Goal: Register for event/course

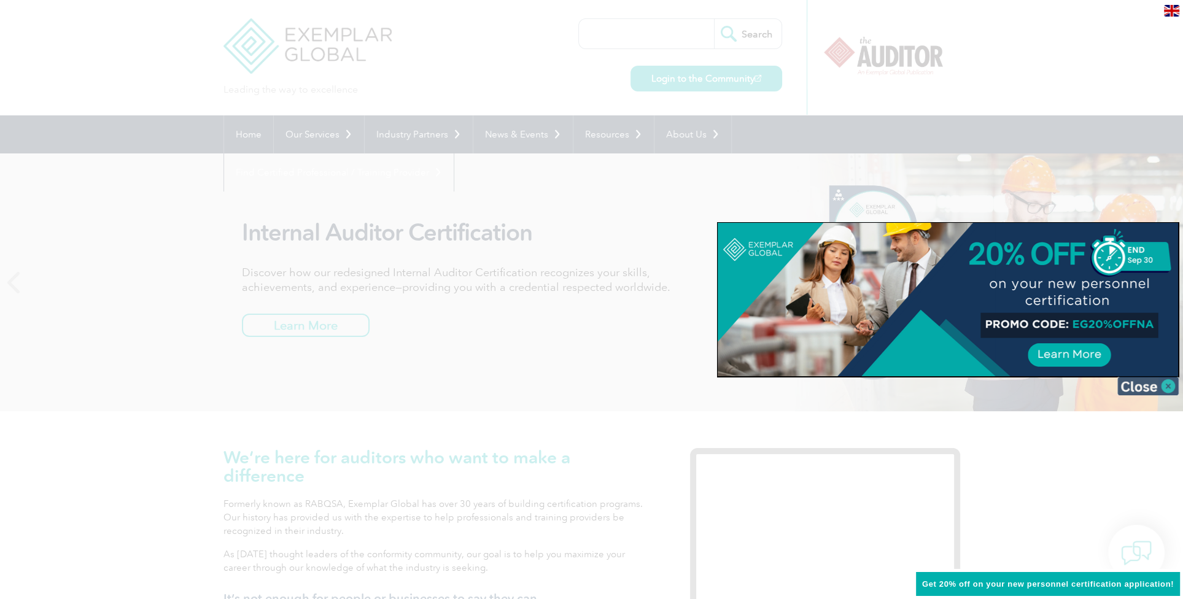
click at [1132, 382] on img at bounding box center [1147, 386] width 61 height 18
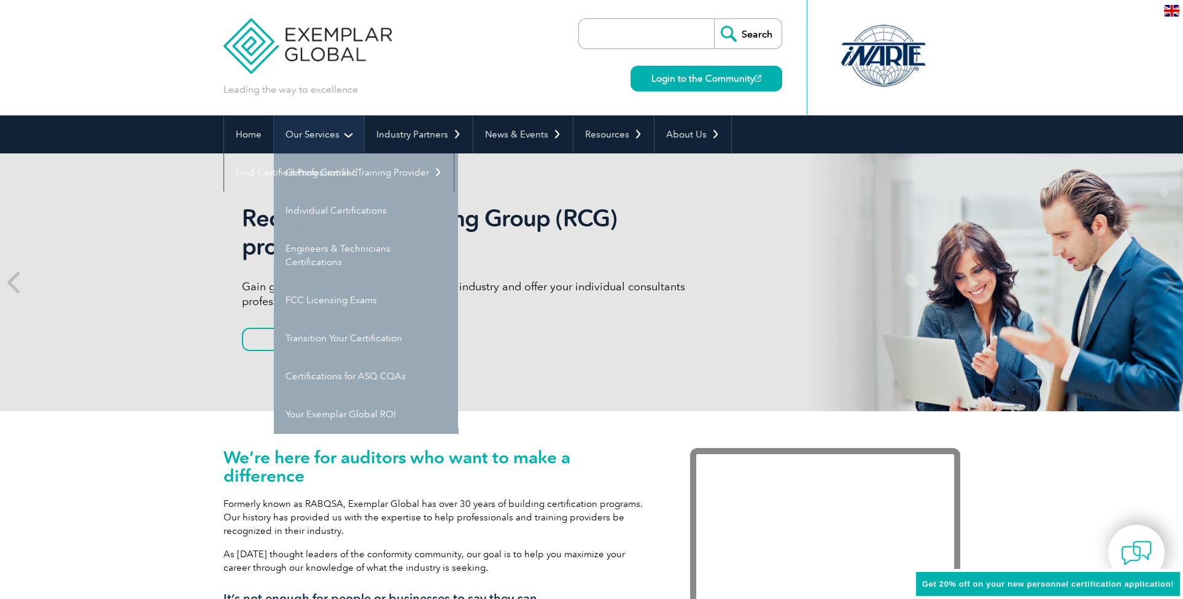
click at [319, 128] on link "Our Services" at bounding box center [319, 134] width 90 height 38
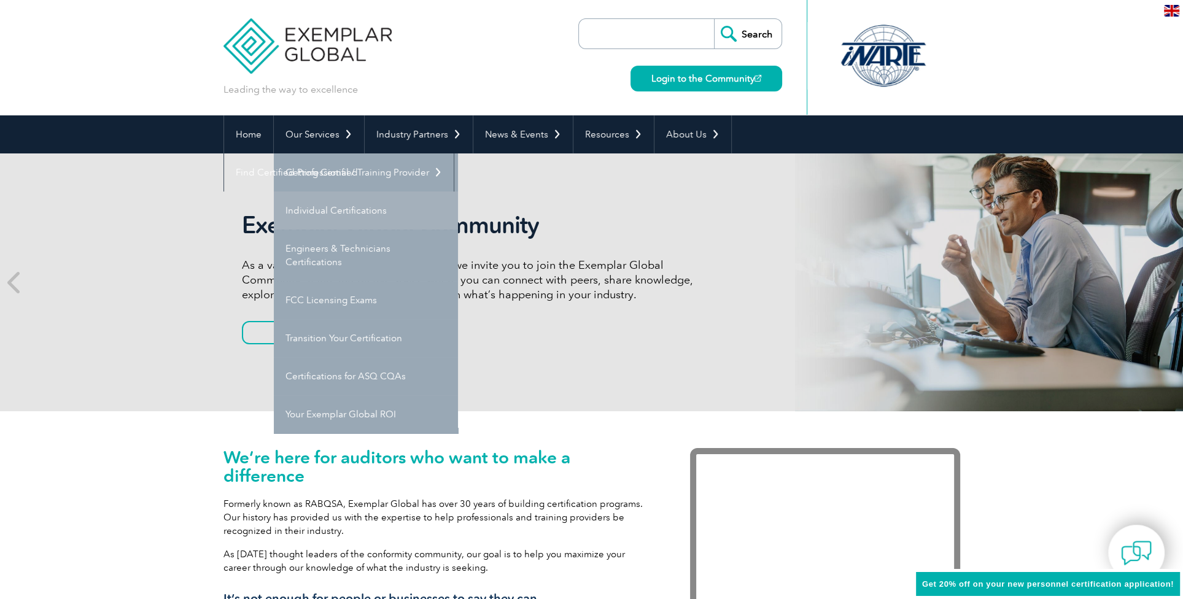
click at [328, 210] on link "Individual Certifications" at bounding box center [366, 210] width 184 height 38
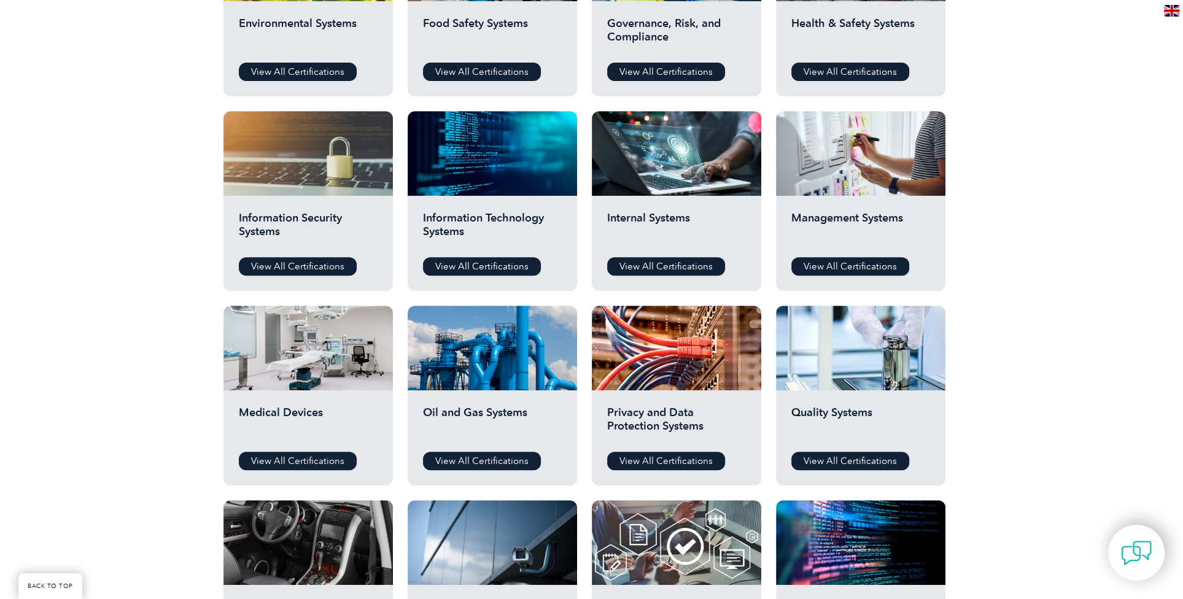
scroll to position [558, 0]
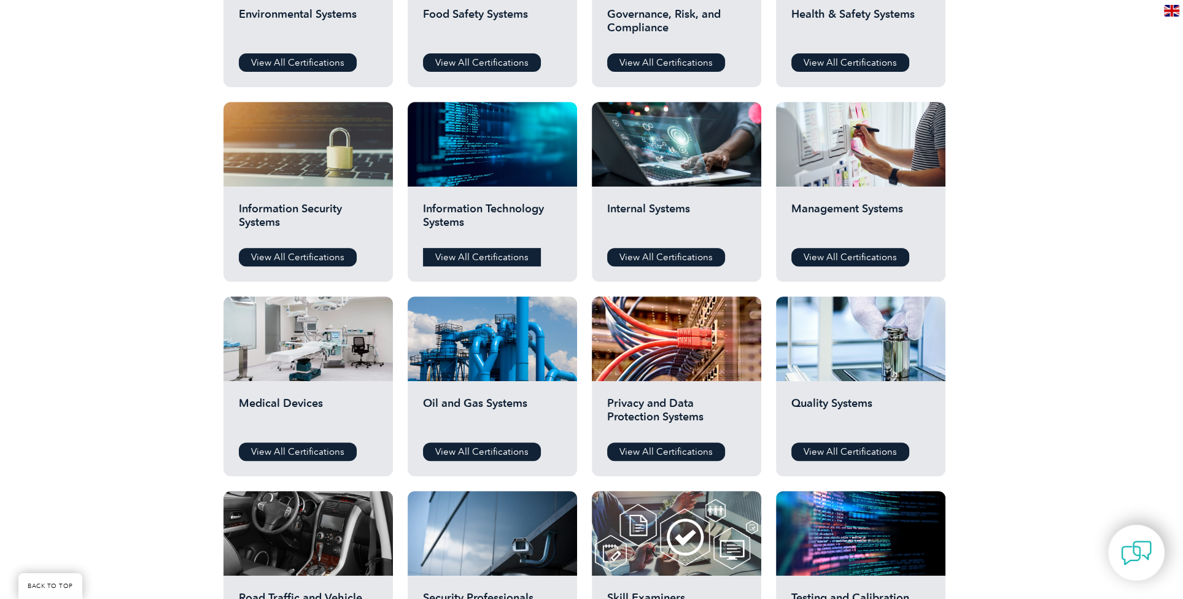
click at [479, 250] on link "View All Certifications" at bounding box center [482, 257] width 118 height 18
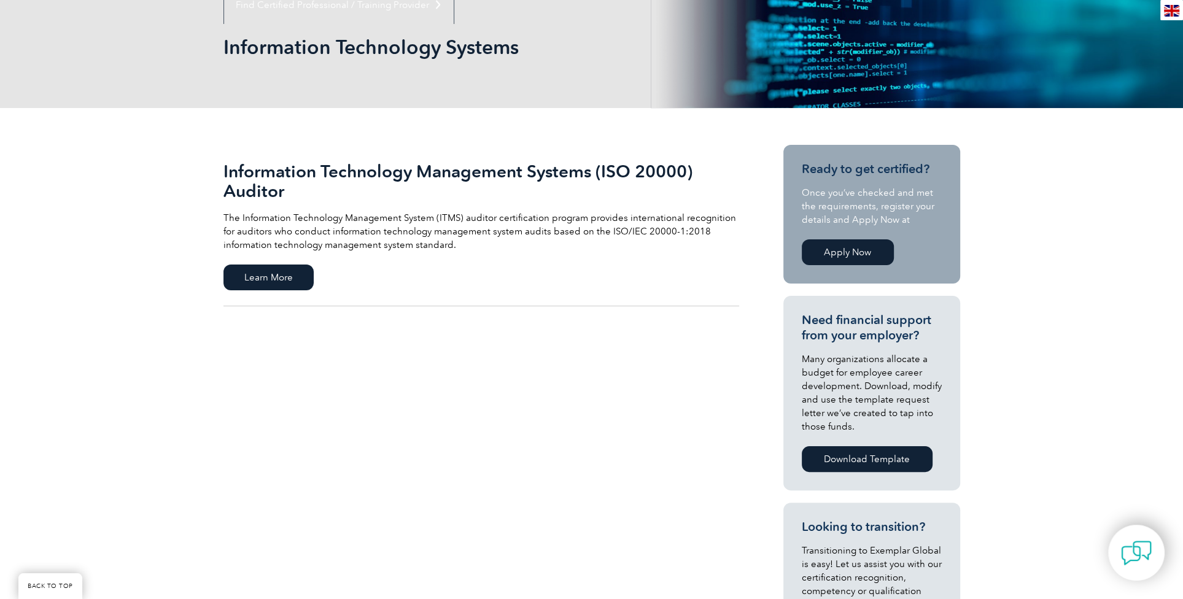
scroll to position [167, 0]
click at [277, 277] on span "Learn More" at bounding box center [268, 278] width 90 height 26
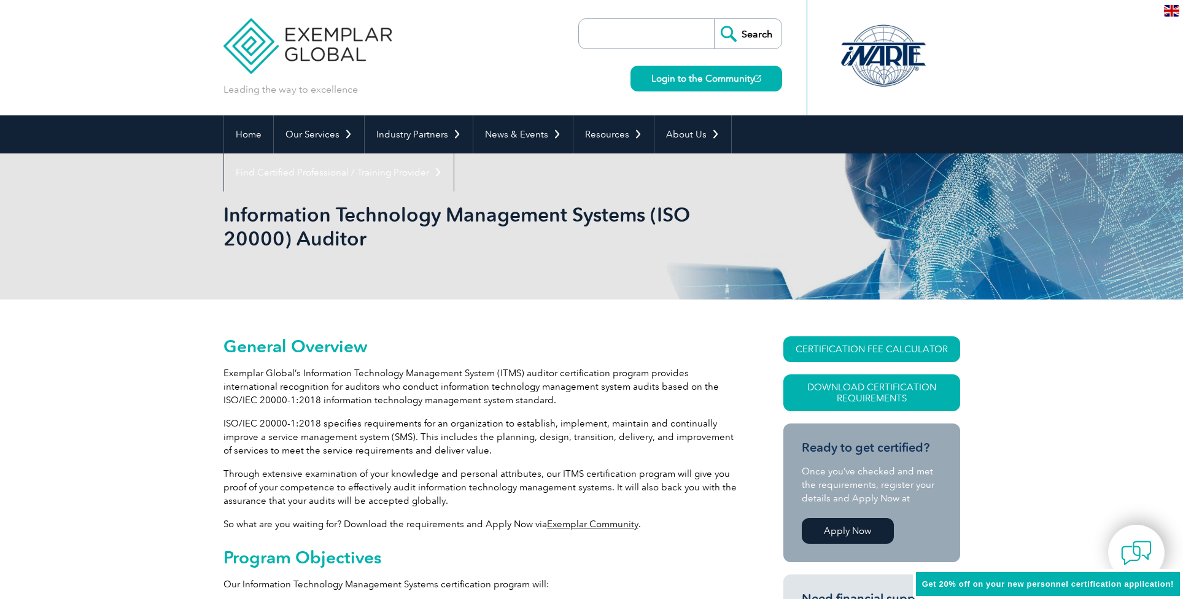
scroll to position [81, 0]
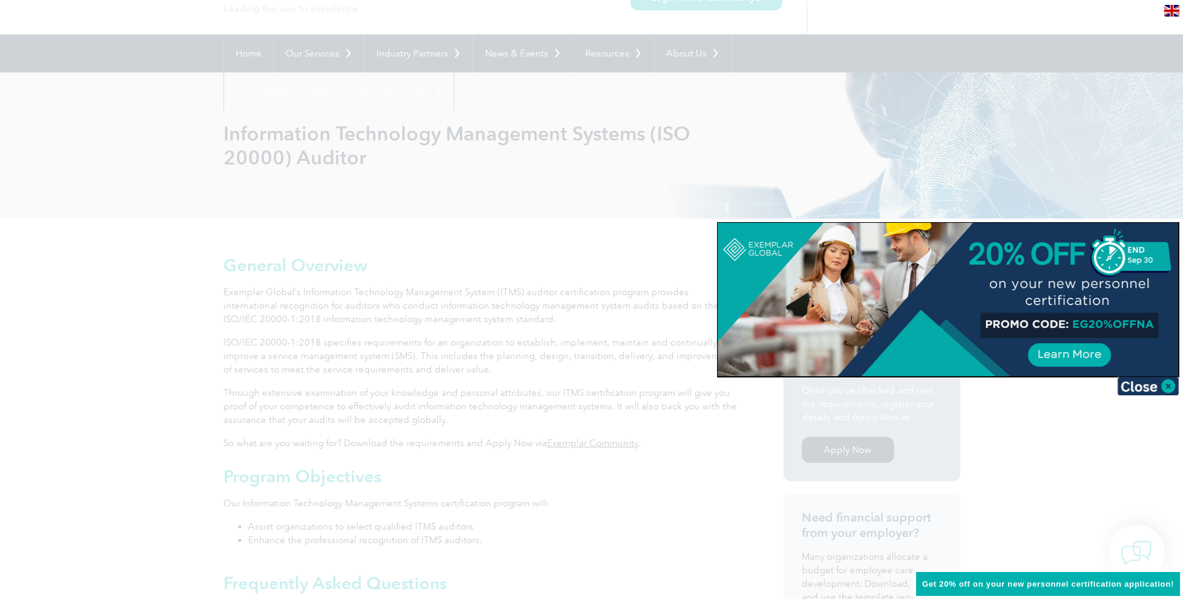
click at [353, 363] on div at bounding box center [591, 299] width 1183 height 599
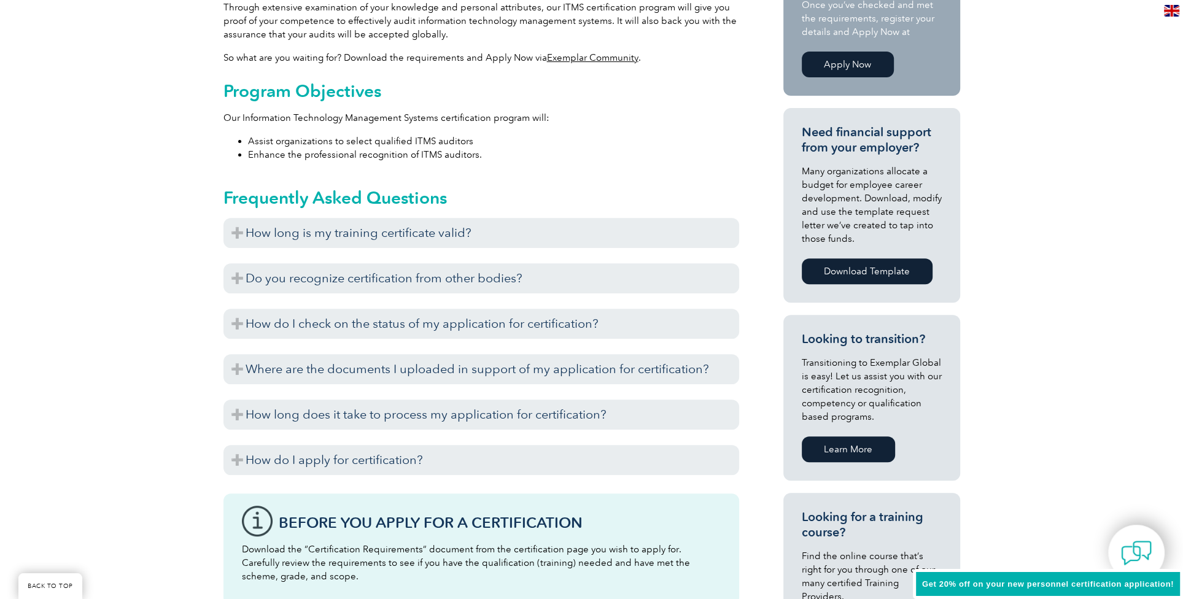
scroll to position [472, 0]
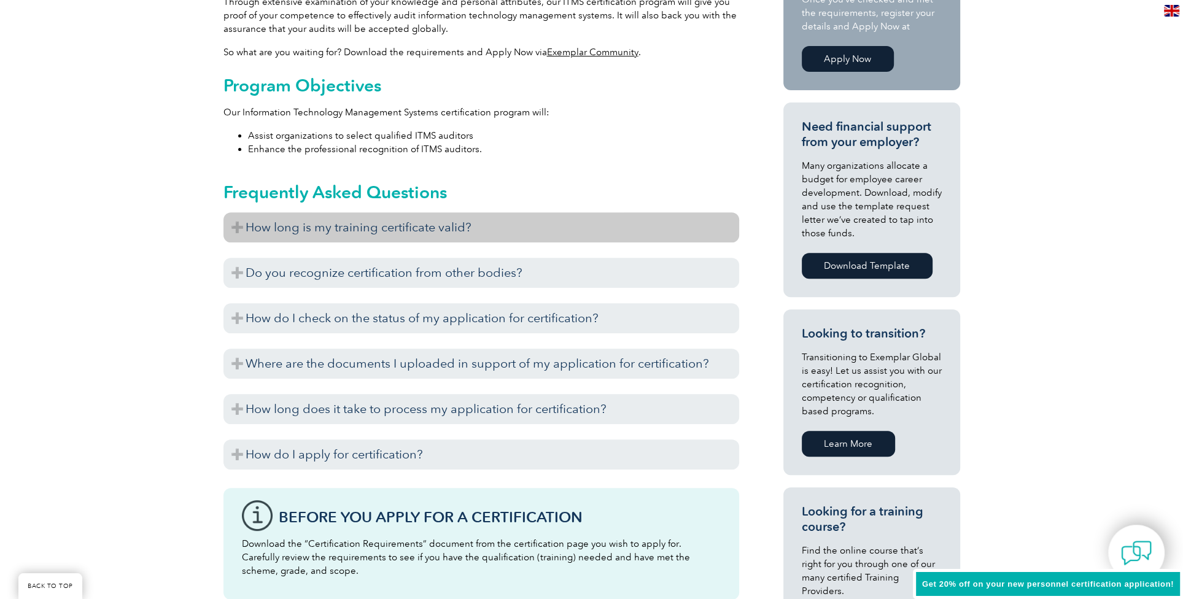
click at [332, 232] on h3 "How long is my training certificate valid?" at bounding box center [480, 227] width 515 height 30
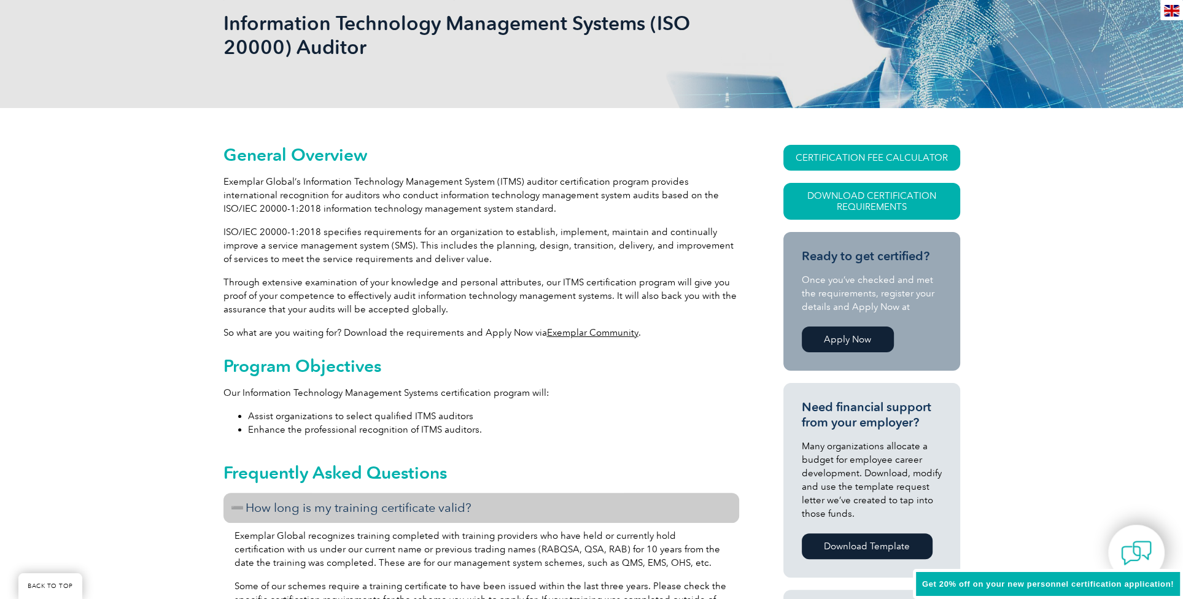
scroll to position [193, 0]
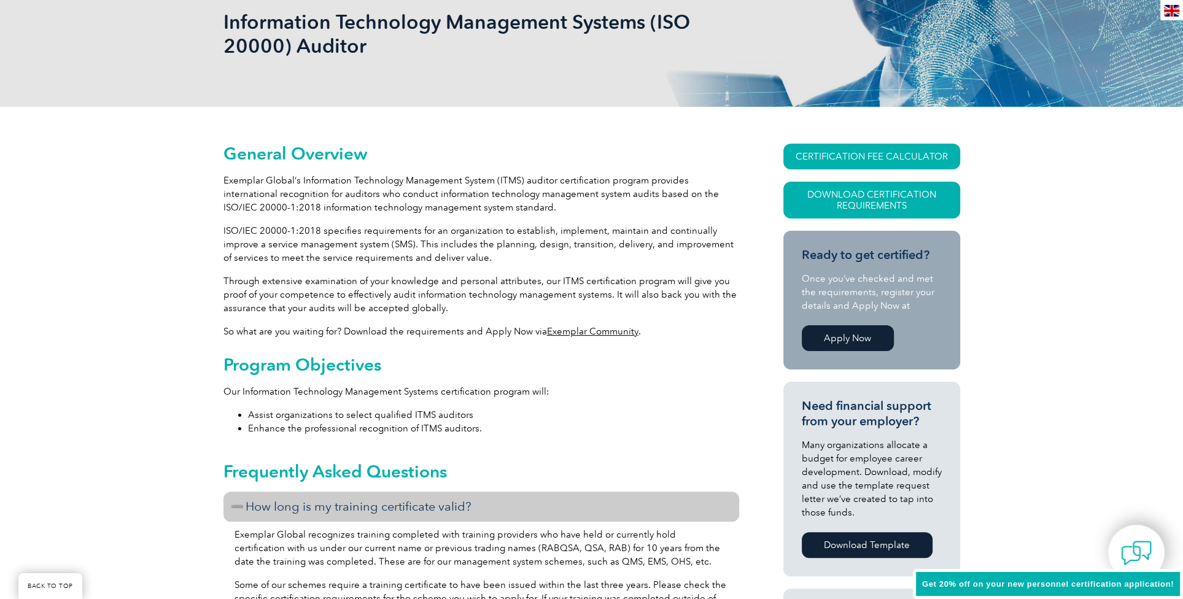
click at [851, 336] on link "Apply Now" at bounding box center [847, 338] width 92 height 26
